Goal: Information Seeking & Learning: Understand process/instructions

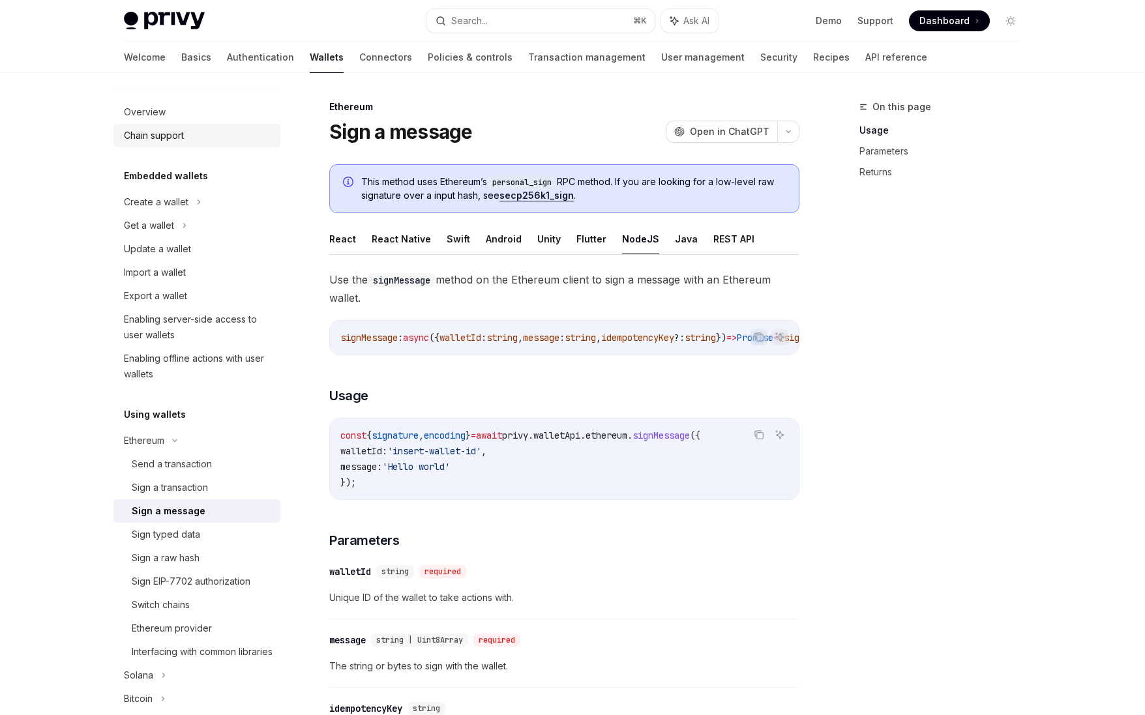
click at [199, 136] on div "Chain support" at bounding box center [198, 136] width 149 height 16
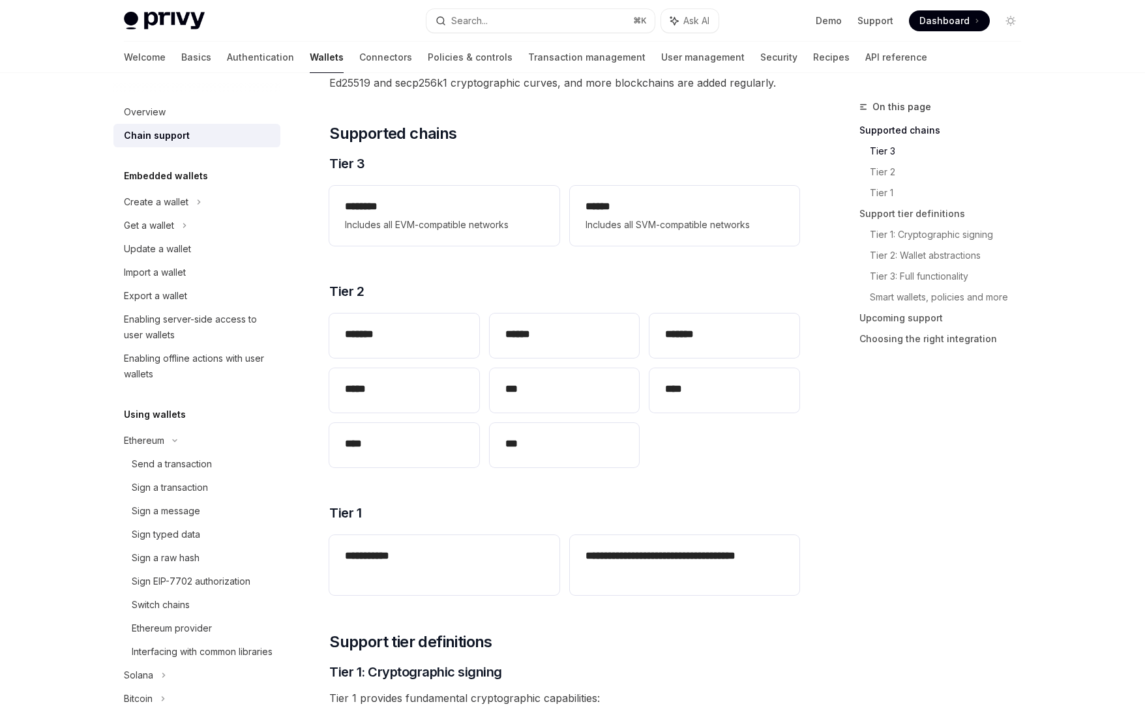
scroll to position [186, 0]
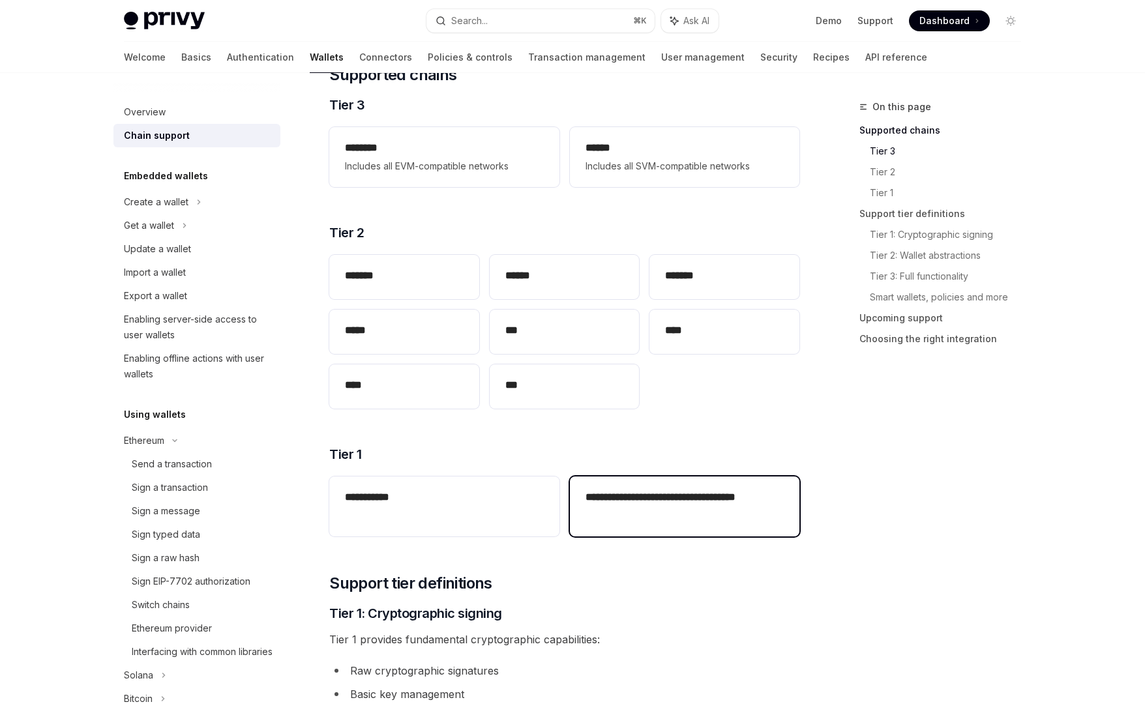
click at [643, 511] on h2 "**********" at bounding box center [685, 505] width 198 height 31
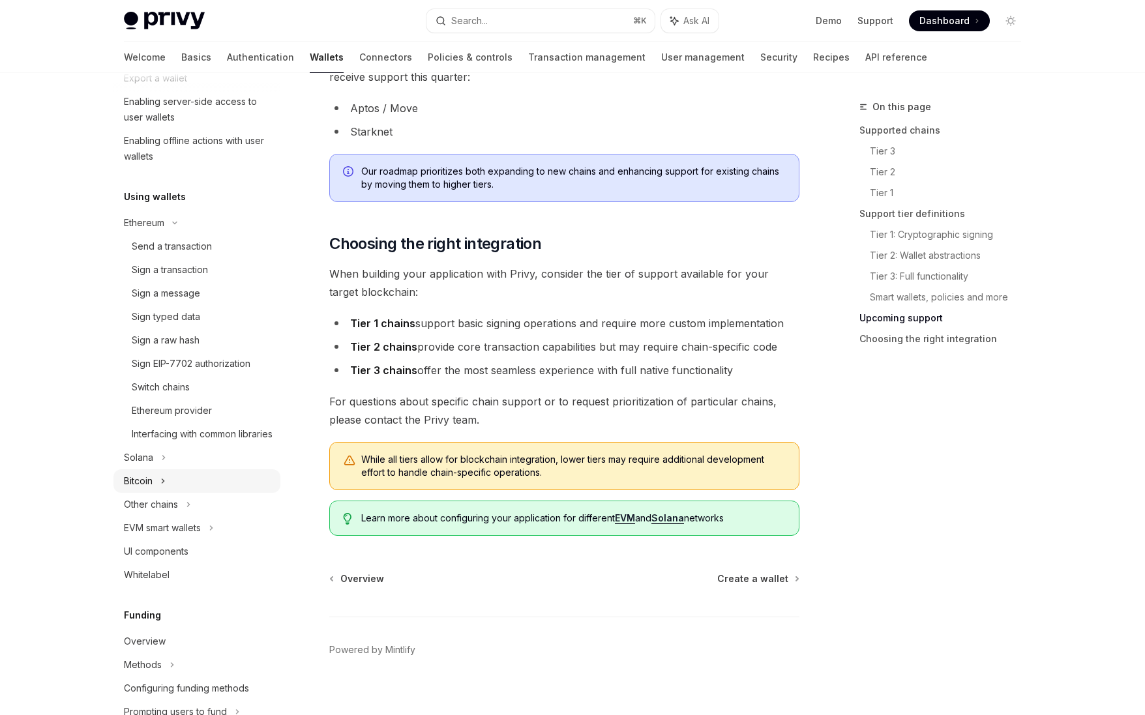
scroll to position [237, 0]
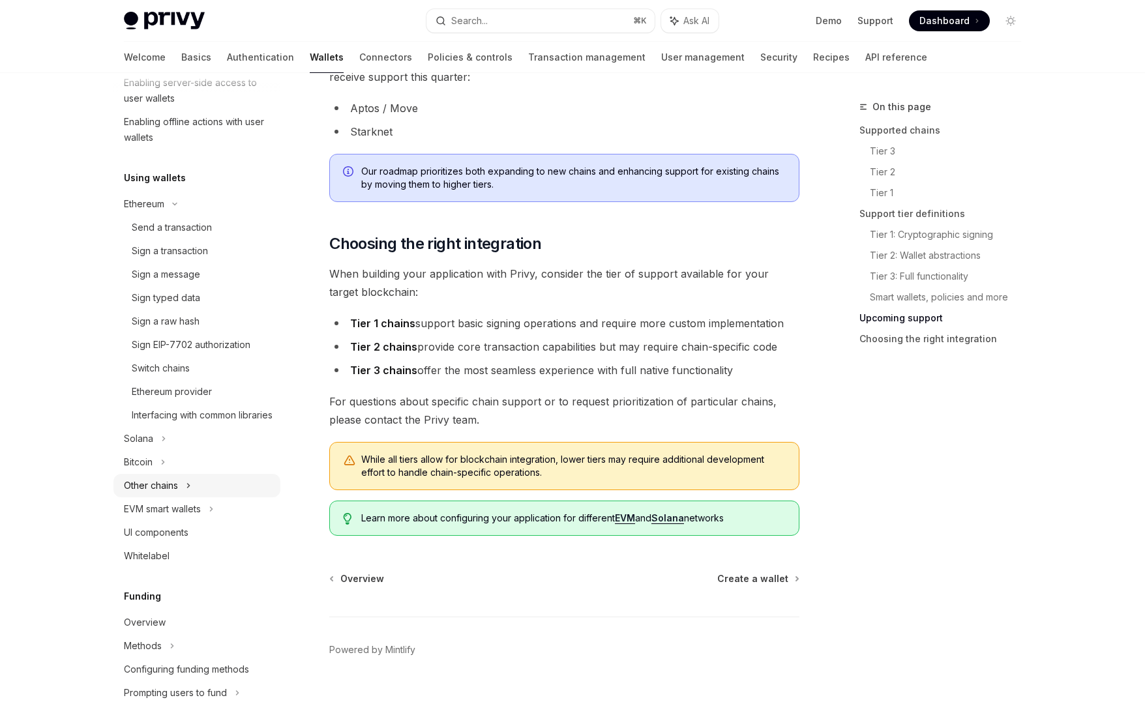
click at [185, 494] on div "Other chains" at bounding box center [196, 485] width 167 height 23
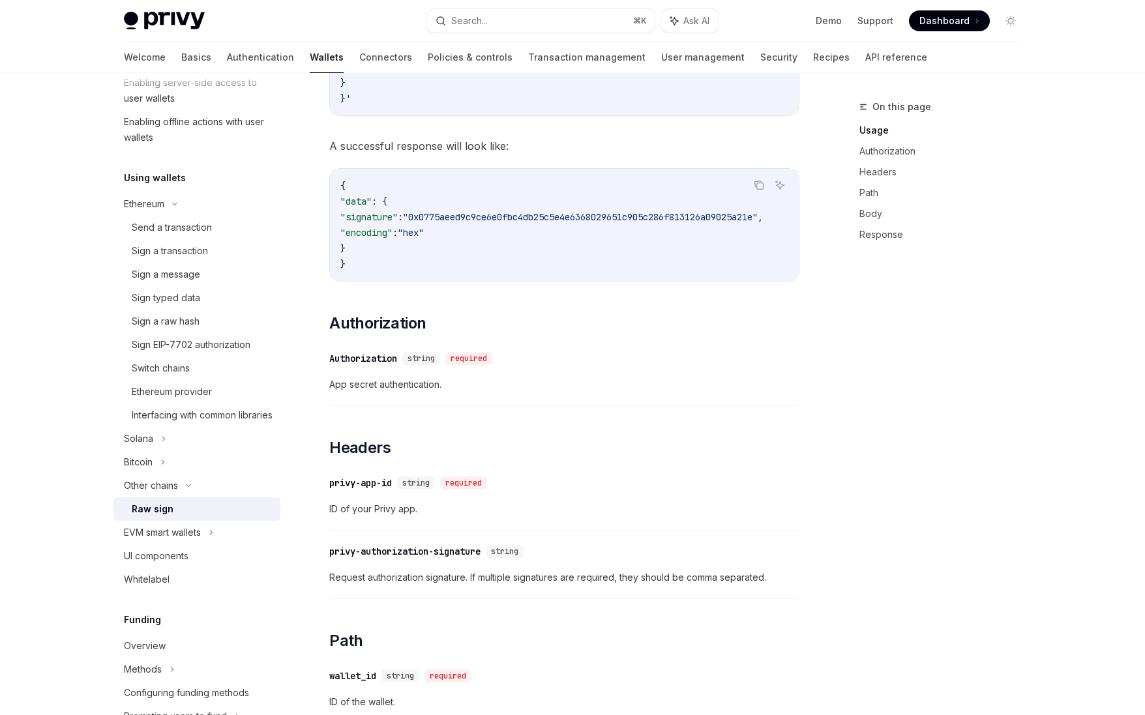
scroll to position [951, 0]
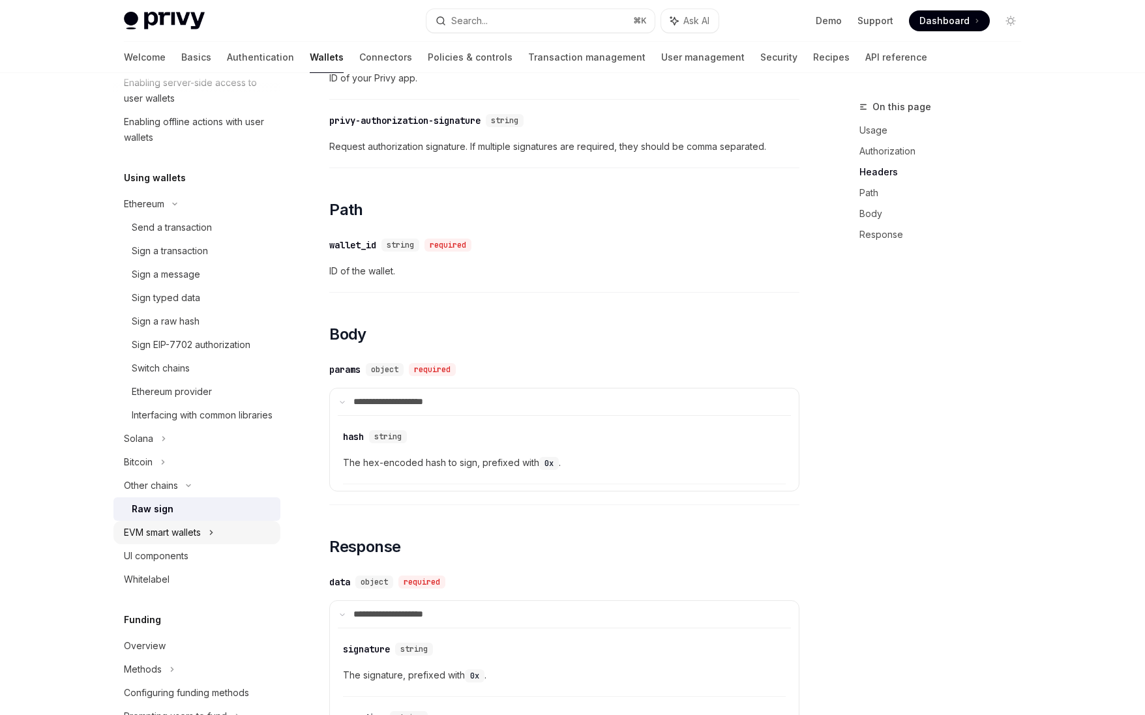
click at [220, 545] on div "EVM smart wallets" at bounding box center [196, 532] width 167 height 23
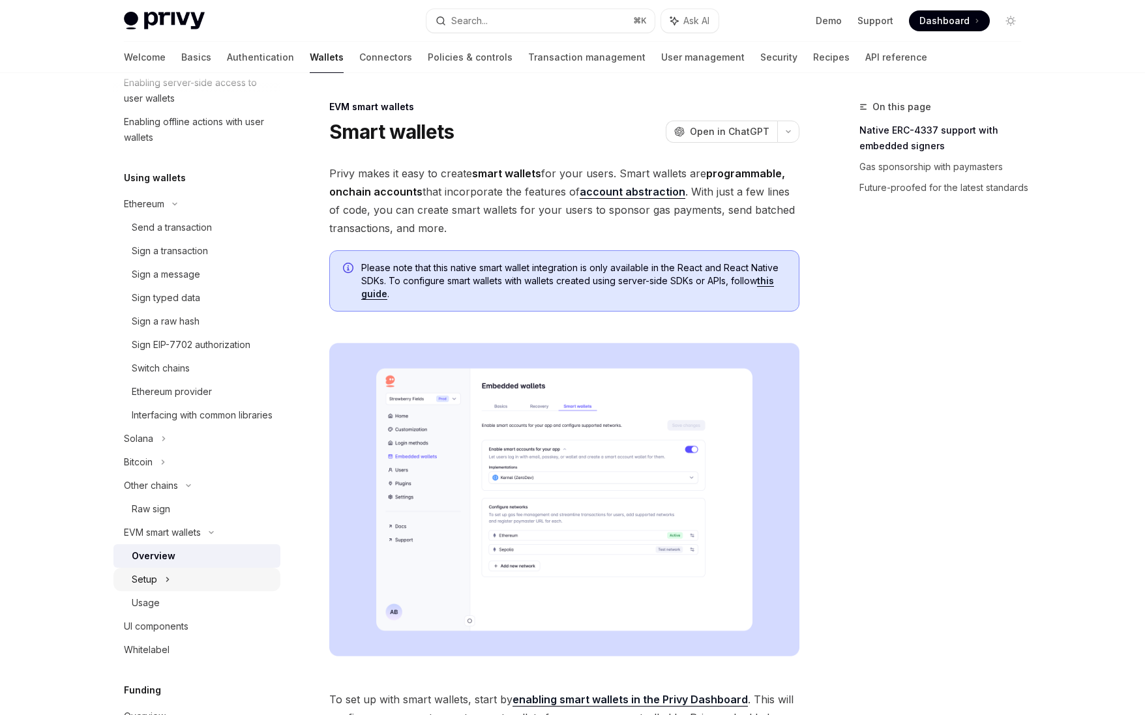
click at [192, 591] on div "Setup" at bounding box center [196, 579] width 167 height 23
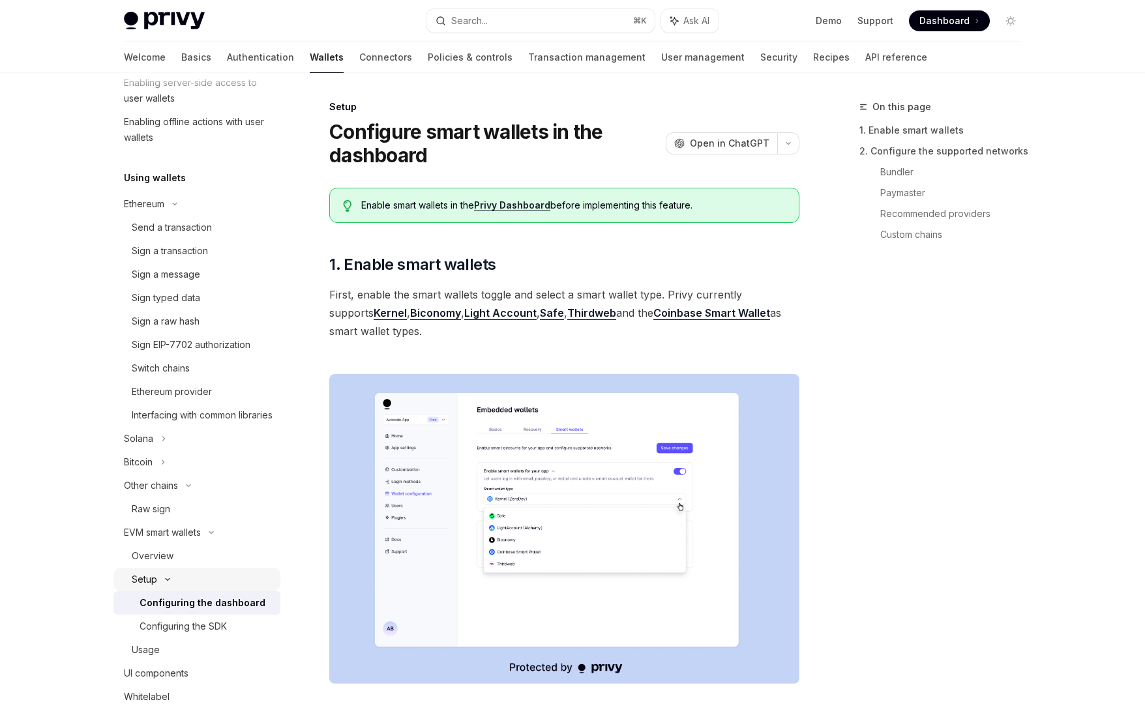
type textarea "*"
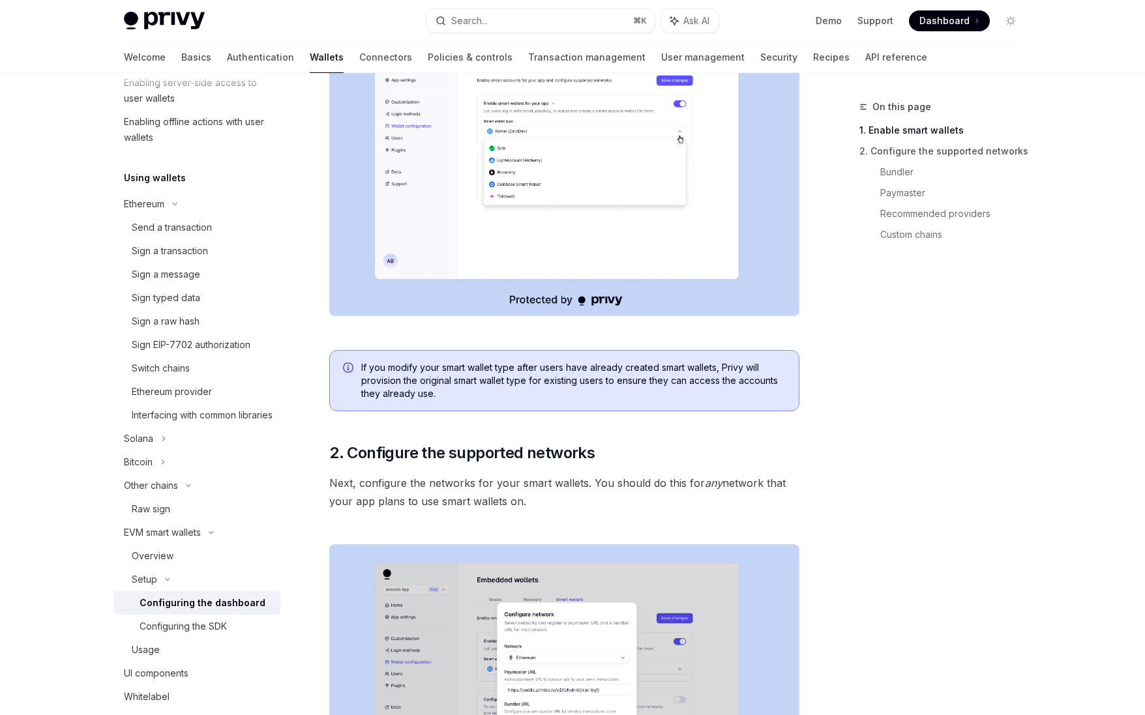
scroll to position [625, 0]
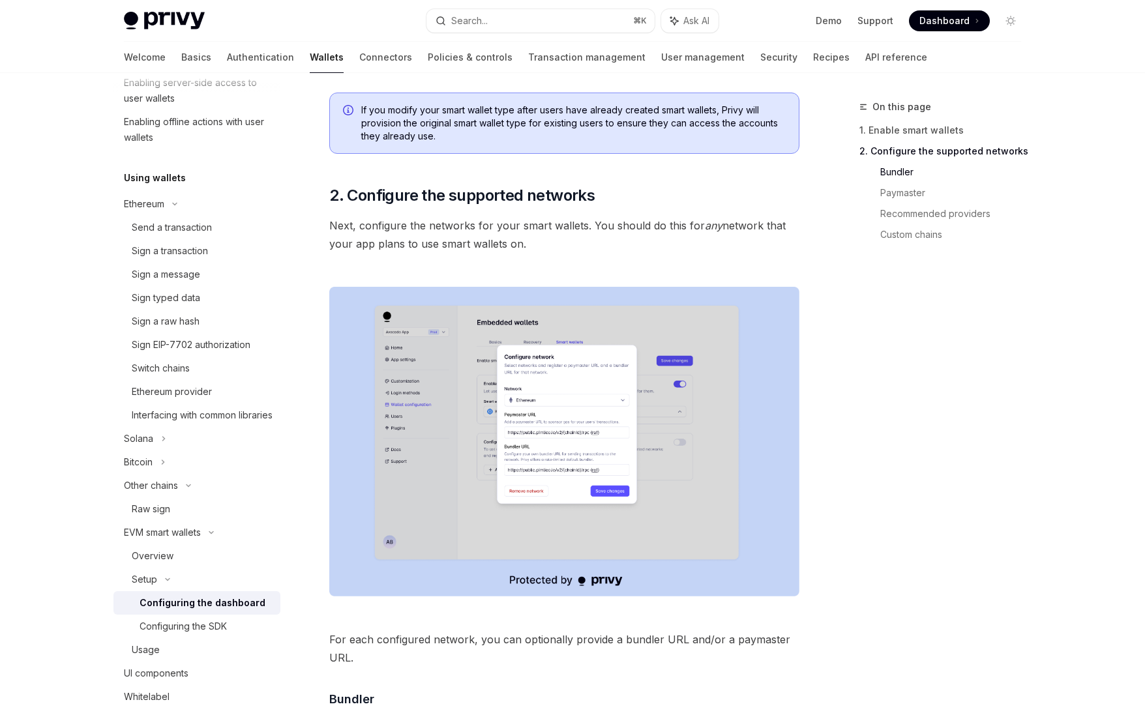
click at [595, 464] on img at bounding box center [564, 442] width 470 height 310
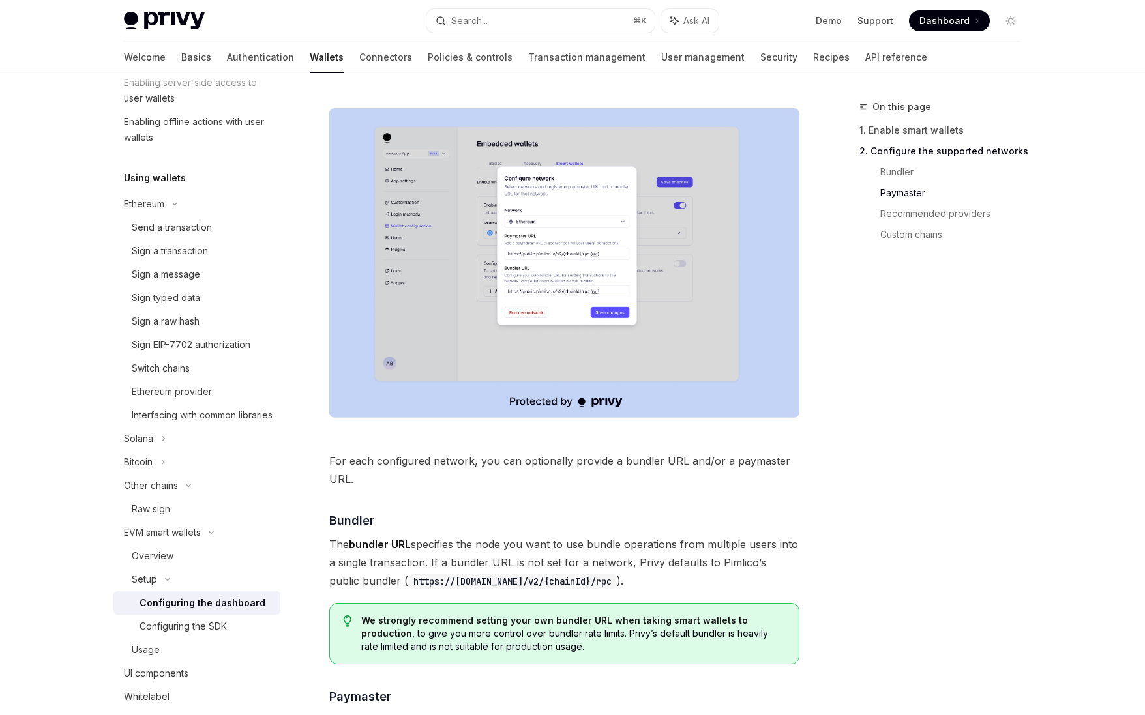
scroll to position [907, 0]
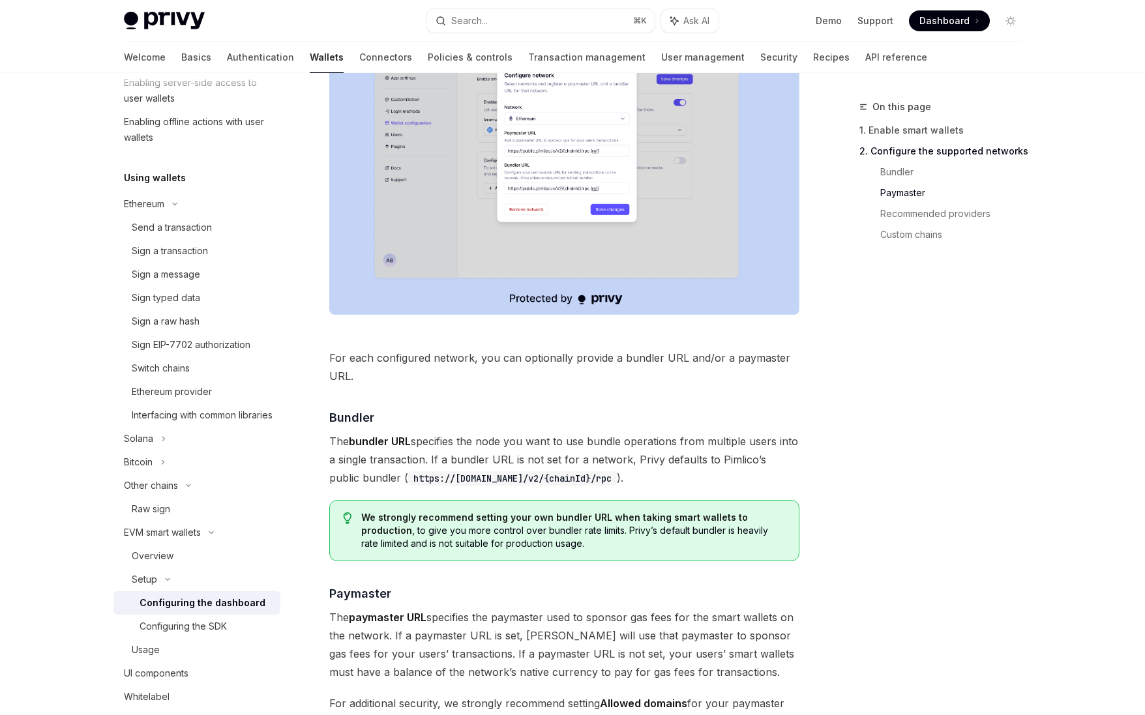
click at [648, 440] on span "The bundler URL specifies the node you want to use bundle operations from multi…" at bounding box center [564, 459] width 470 height 55
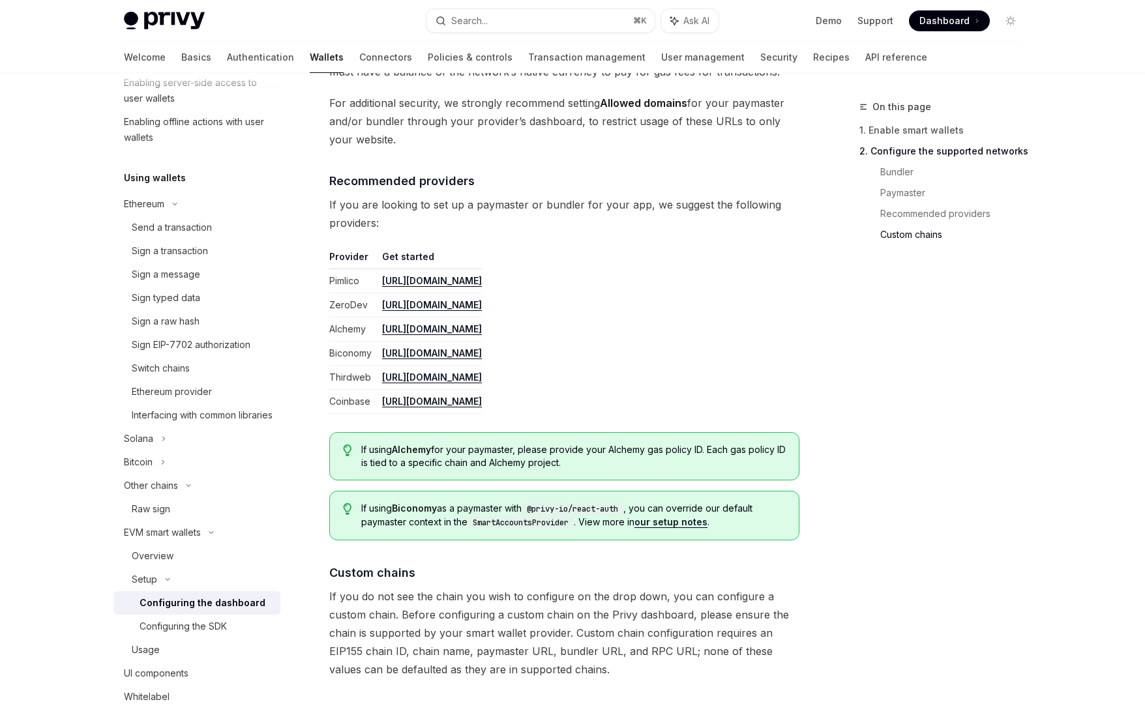
scroll to position [1665, 0]
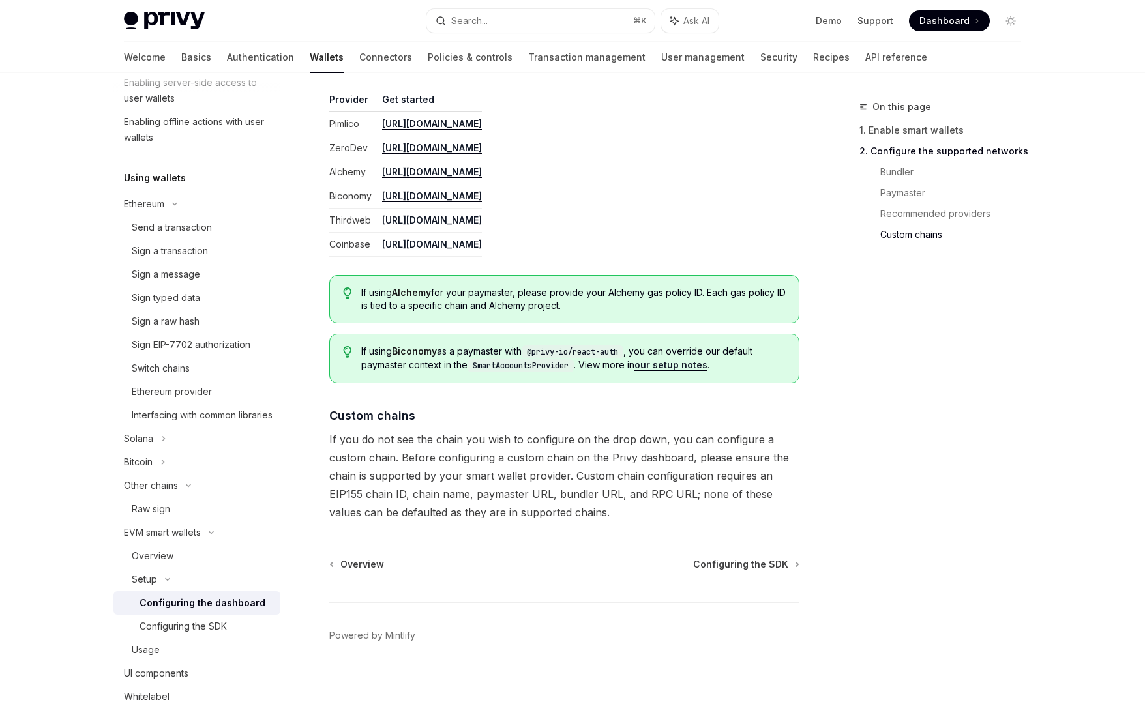
click at [341, 441] on span "If you do not see the chain you wish to configure on the drop down, you can con…" at bounding box center [564, 475] width 470 height 91
drag, startPoint x: 341, startPoint y: 441, endPoint x: 608, endPoint y: 439, distance: 267.4
click at [608, 439] on span "If you do not see the chain you wish to configure on the drop down, you can con…" at bounding box center [564, 475] width 470 height 91
click at [331, 440] on span "If you do not see the chain you wish to configure on the drop down, you can con…" at bounding box center [564, 475] width 470 height 91
drag, startPoint x: 331, startPoint y: 440, endPoint x: 523, endPoint y: 438, distance: 192.4
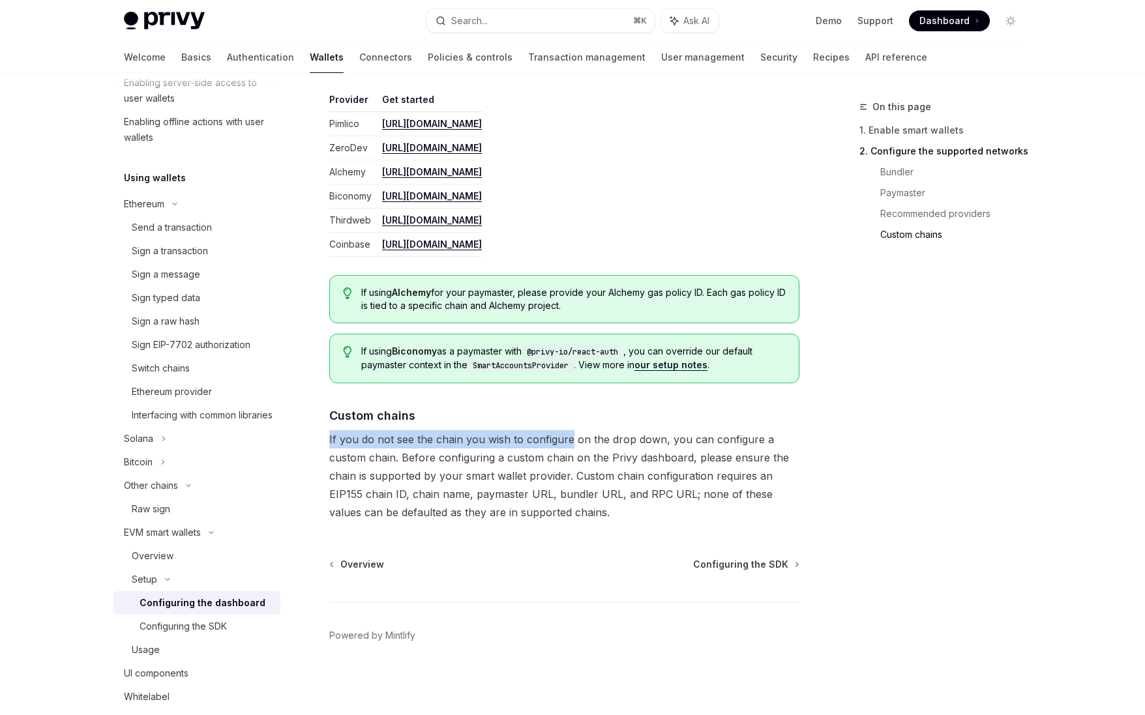
click at [523, 438] on span "If you do not see the chain you wish to configure on the drop down, you can con…" at bounding box center [564, 475] width 470 height 91
